Goal: Task Accomplishment & Management: Complete application form

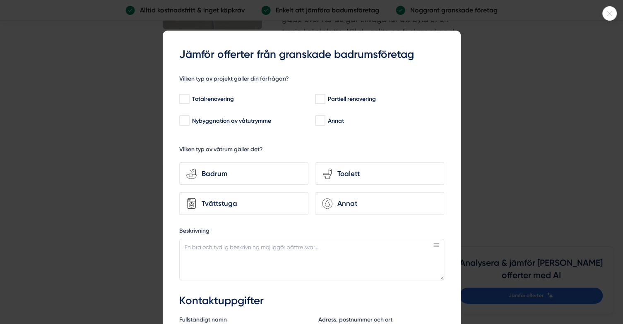
scroll to position [3882, 0]
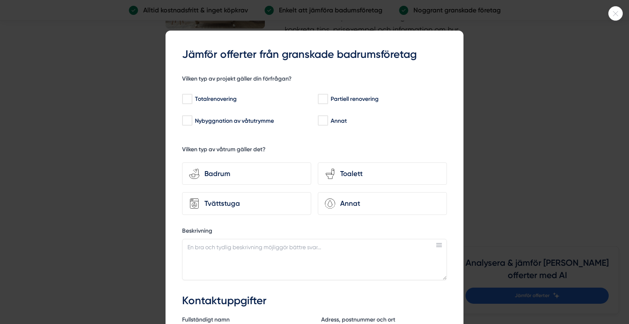
drag, startPoint x: 626, startPoint y: 11, endPoint x: 630, endPoint y: 38, distance: 27.2
click at [622, 38] on html "NYHET Jämför offerter med AI Om oss Kontakta oss Anslut företag Inspiration Bad…" at bounding box center [314, 262] width 629 height 8289
click at [615, 9] on div at bounding box center [615, 13] width 14 height 14
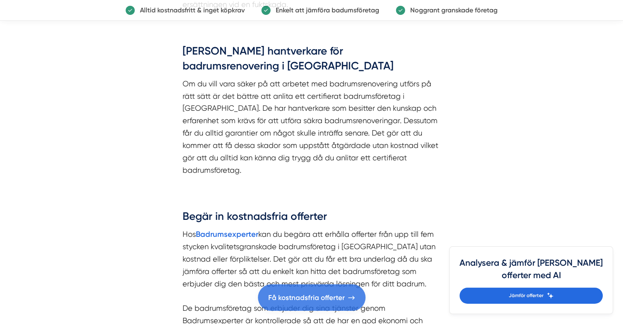
scroll to position [0, 0]
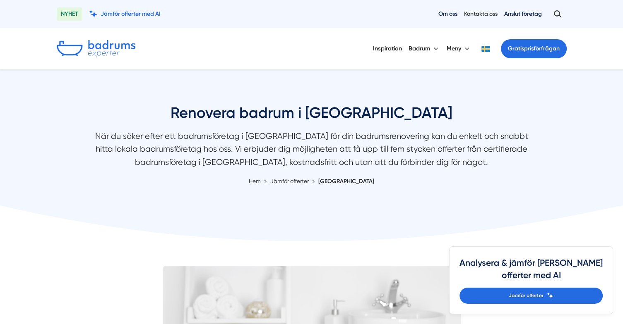
click at [479, 16] on link "Kontakta oss" at bounding box center [481, 14] width 34 height 8
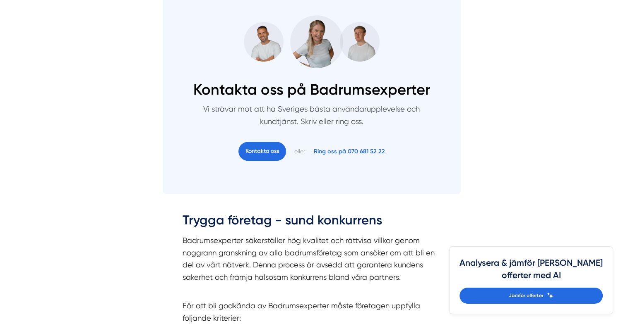
scroll to position [586, 0]
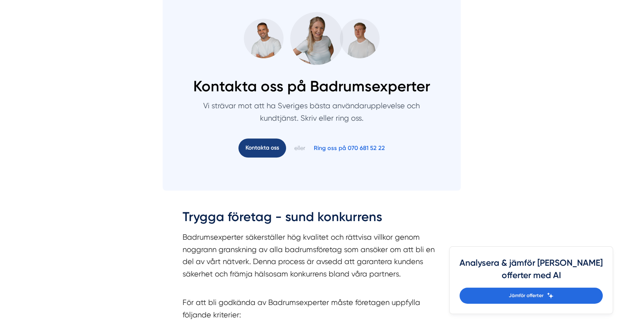
click at [260, 150] on link "Kontakta oss" at bounding box center [262, 148] width 48 height 19
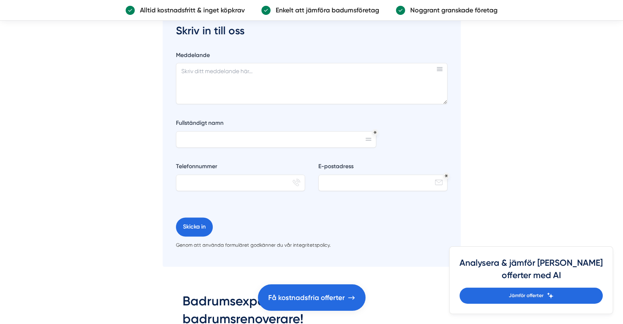
scroll to position [1056, 0]
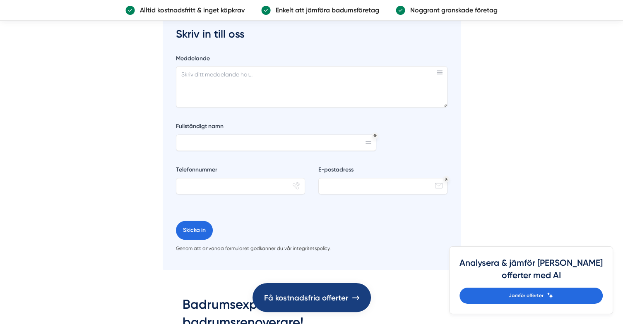
click at [299, 298] on span "Få kostnadsfria offerter" at bounding box center [306, 298] width 84 height 12
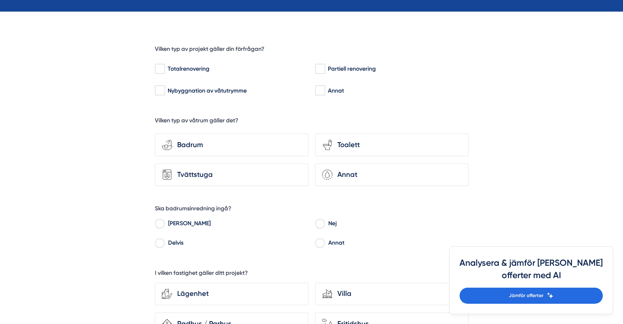
scroll to position [229, 0]
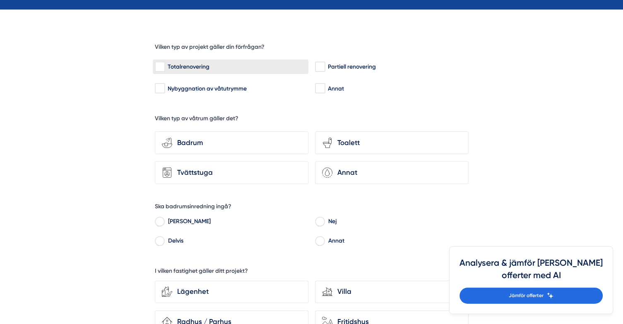
click at [162, 67] on input "Totalrenovering" at bounding box center [160, 67] width 10 height 8
checkbox input "true"
click at [185, 143] on div "Badrum" at bounding box center [236, 142] width 129 height 11
click at [0, 0] on input "bathroom-tub-towel Badrum" at bounding box center [0, 0] width 0 height 0
click at [331, 170] on icon at bounding box center [327, 173] width 10 height 10
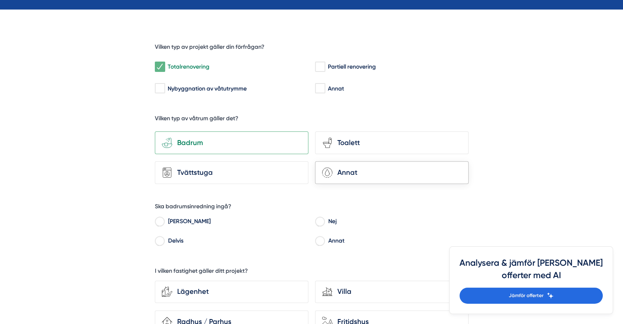
click at [0, 0] on input "Annat" at bounding box center [0, 0] width 0 height 0
click at [159, 220] on input "Ja" at bounding box center [160, 222] width 10 height 7
radio input "true"
click at [218, 295] on div "Lägenhet" at bounding box center [236, 291] width 129 height 11
click at [0, 0] on input "Lägenhet" at bounding box center [0, 0] width 0 height 0
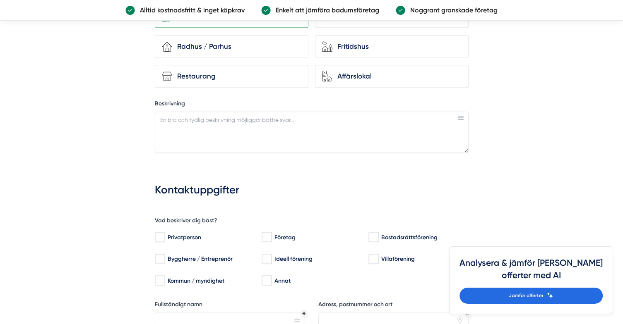
scroll to position [521, 0]
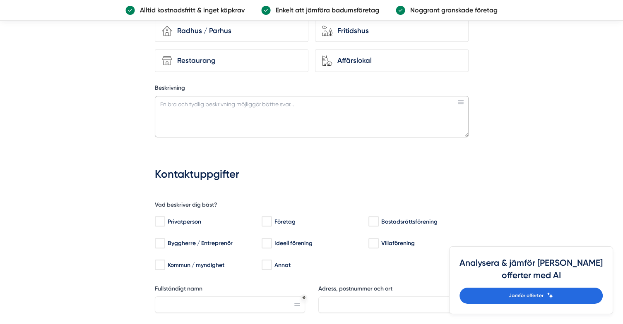
click at [215, 106] on textarea "Beskrivning" at bounding box center [312, 116] width 314 height 41
paste textarea "Hej! Jag heter Örjan och bor på Marielundsgatan 5C i Uppsala. Vi planerar att r…"
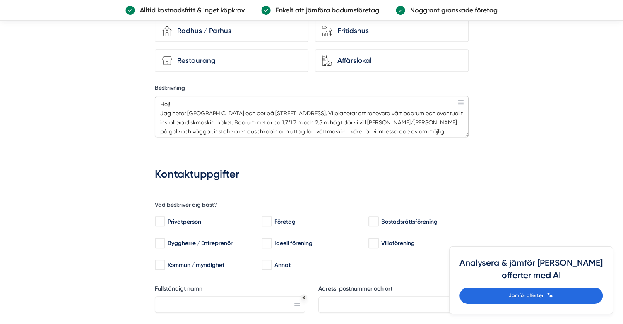
scroll to position [44, 0]
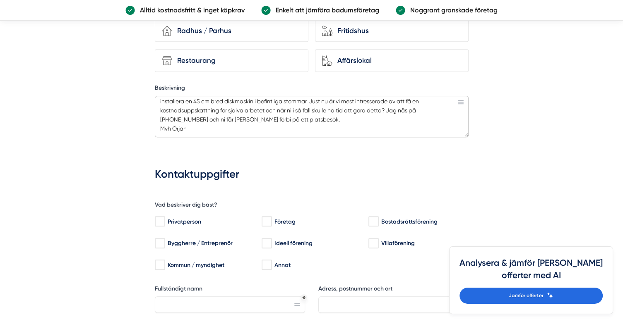
drag, startPoint x: 329, startPoint y: 104, endPoint x: 255, endPoint y: 112, distance: 74.5
drag, startPoint x: 255, startPoint y: 112, endPoint x: 329, endPoint y: 106, distance: 74.8
click at [329, 106] on textarea "Hej! Jag heter Örjan och bor på Marielundsgatan 5C i Uppsala. Vi planerar att r…" at bounding box center [312, 116] width 314 height 41
type textarea "Hej! Jag heter Örjan och bor på Marielundsgatan 5C i Uppsala. Vi planerar att r…"
click at [161, 220] on input "Privatperson" at bounding box center [160, 222] width 10 height 8
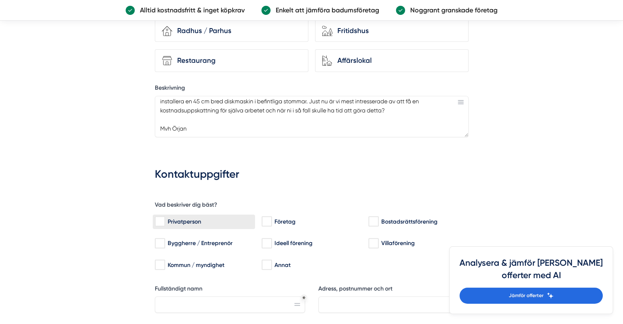
checkbox input "true"
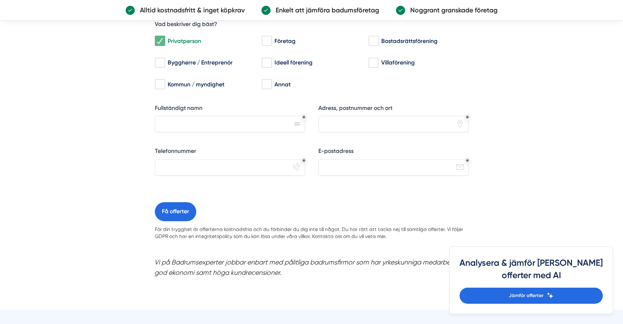
scroll to position [707, 0]
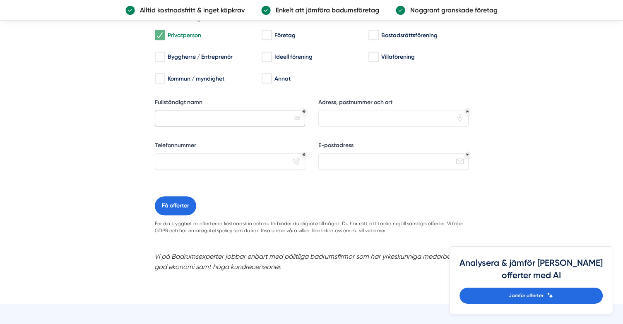
click at [243, 115] on input "Fullständigt namn" at bounding box center [230, 118] width 150 height 17
type input "Örjan Östman"
type input "0702500179"
type input "orjost873@gmail.com"
click at [338, 121] on input "Adress, postnummer och ort" at bounding box center [393, 118] width 150 height 17
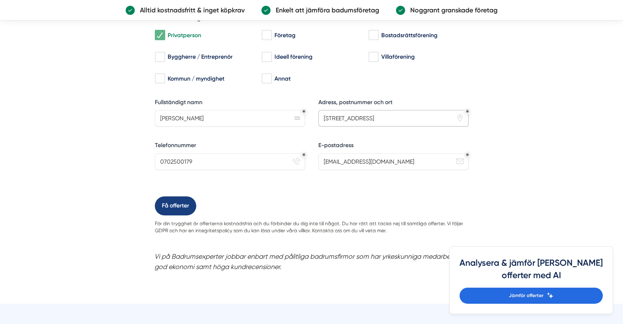
type input "Marielundsgatan 5 C, 753 25 Uppsala"
click at [173, 204] on button "Få offerter" at bounding box center [175, 206] width 41 height 19
